Goal: Information Seeking & Learning: Learn about a topic

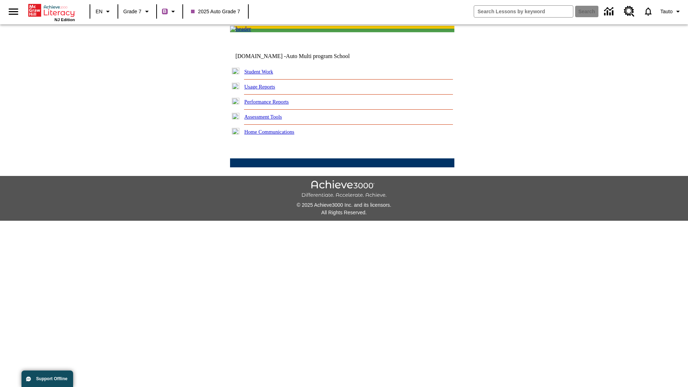
click at [274, 105] on link "Performance Reports" at bounding box center [266, 102] width 44 height 6
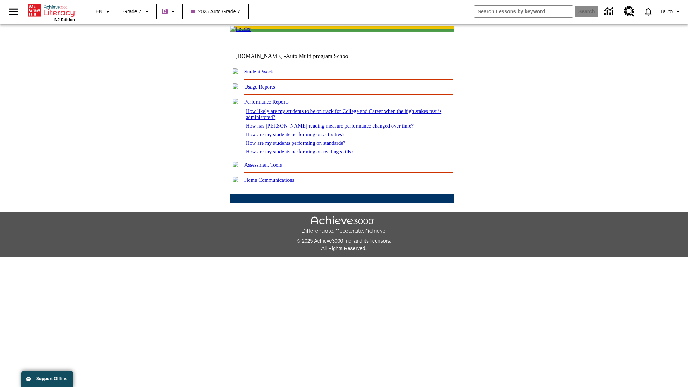
click at [302, 137] on link "How are my students performing on activities?" at bounding box center [295, 134] width 99 height 6
